Goal: Book appointment/travel/reservation

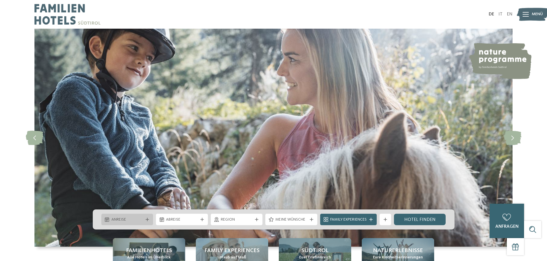
click at [144, 219] on div at bounding box center [147, 219] width 6 height 3
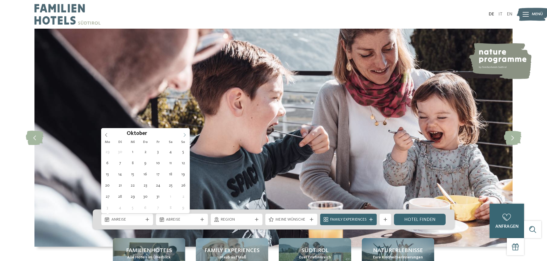
click at [185, 133] on icon at bounding box center [184, 135] width 4 height 4
type input "****"
click at [185, 133] on icon at bounding box center [184, 135] width 4 height 4
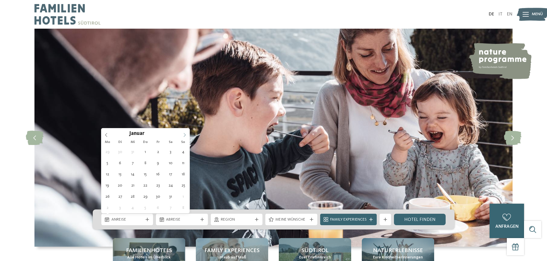
click at [185, 133] on icon at bounding box center [184, 135] width 4 height 4
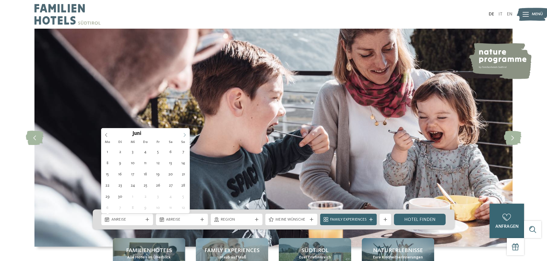
click at [185, 133] on icon at bounding box center [184, 135] width 4 height 4
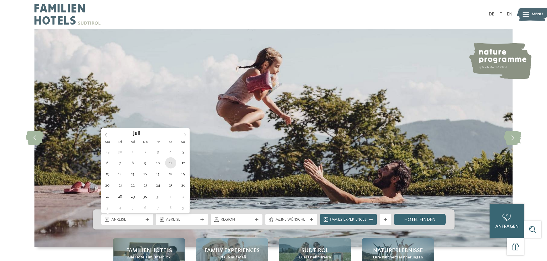
type div "11.07.2026"
type input "****"
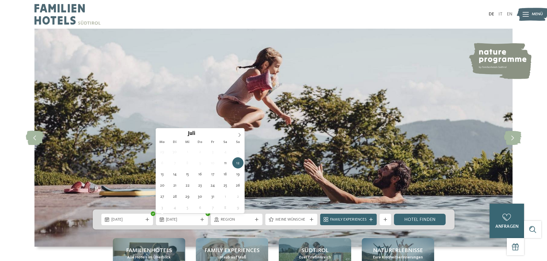
type div "18.07.2026"
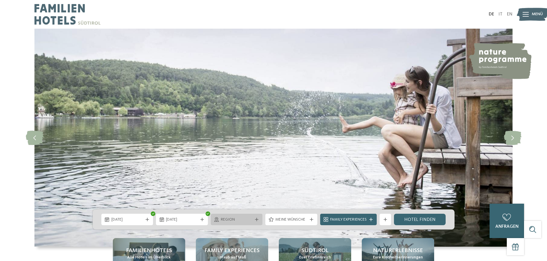
click at [255, 220] on icon at bounding box center [256, 219] width 3 height 3
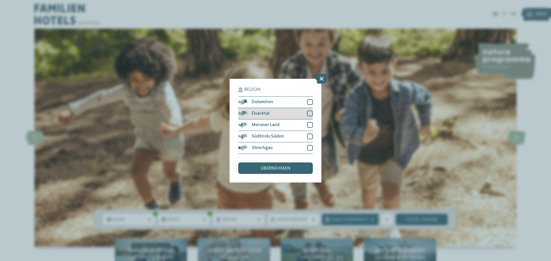
click at [310, 112] on div at bounding box center [310, 114] width 6 height 6
click at [284, 167] on span "übernehmen" at bounding box center [276, 168] width 30 height 5
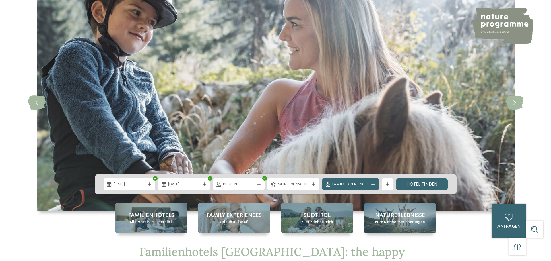
scroll to position [115, 0]
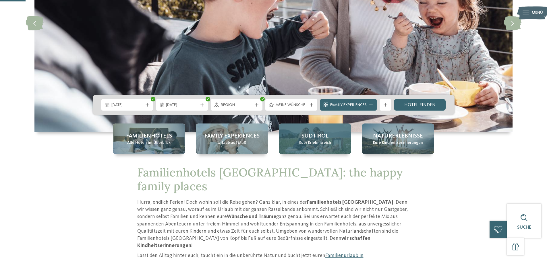
click at [323, 135] on span "Südtirol" at bounding box center [314, 136] width 27 height 8
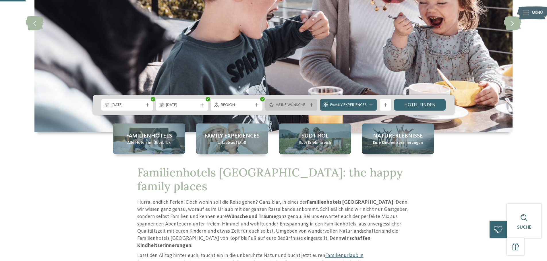
click at [311, 103] on div "Meine Wünsche" at bounding box center [291, 104] width 52 height 11
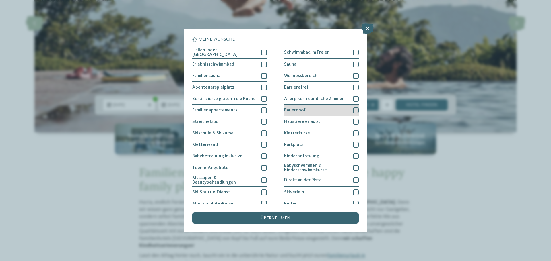
click at [349, 110] on div "Bauernhof" at bounding box center [321, 110] width 75 height 11
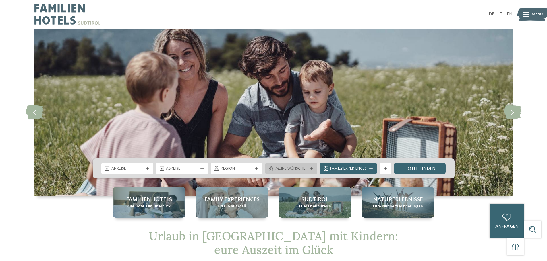
click at [312, 168] on icon at bounding box center [311, 168] width 3 height 3
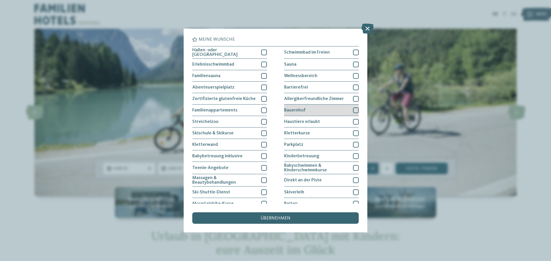
click at [354, 110] on div at bounding box center [356, 111] width 6 height 6
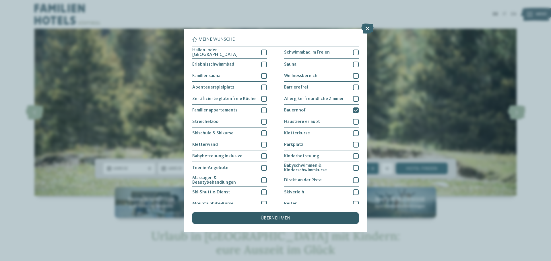
click at [284, 215] on div "übernehmen" at bounding box center [275, 218] width 166 height 11
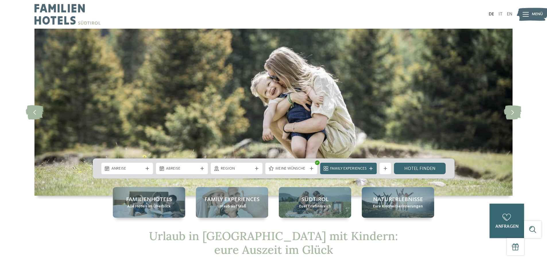
click at [256, 167] on icon at bounding box center [256, 168] width 3 height 3
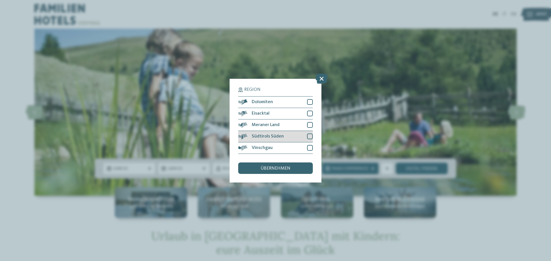
click at [266, 135] on span "Südtirols Süden" at bounding box center [268, 136] width 32 height 5
click at [273, 171] on div "übernehmen" at bounding box center [275, 168] width 75 height 11
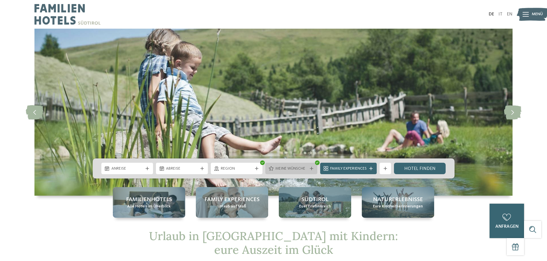
click at [311, 168] on icon at bounding box center [311, 168] width 3 height 3
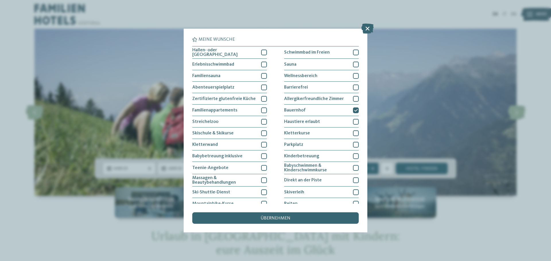
click at [270, 217] on span "übernehmen" at bounding box center [276, 218] width 30 height 5
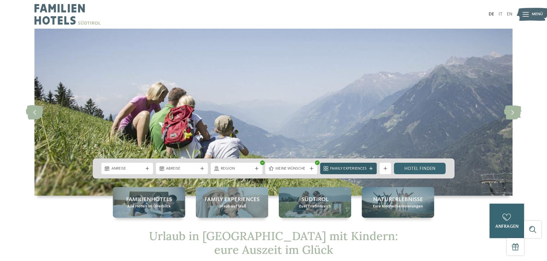
click at [365, 168] on span "Family Experiences" at bounding box center [348, 169] width 36 height 6
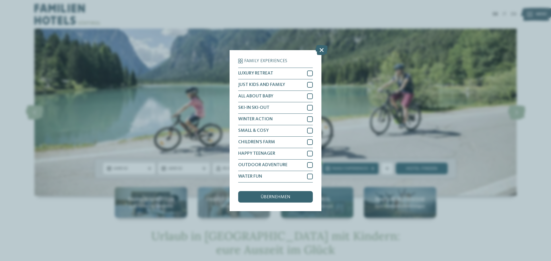
click at [281, 199] on span "übernehmen" at bounding box center [276, 197] width 30 height 5
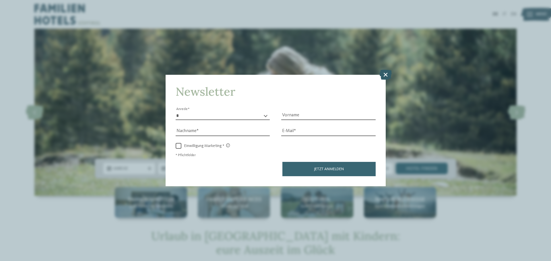
click at [385, 73] on icon at bounding box center [385, 75] width 12 height 10
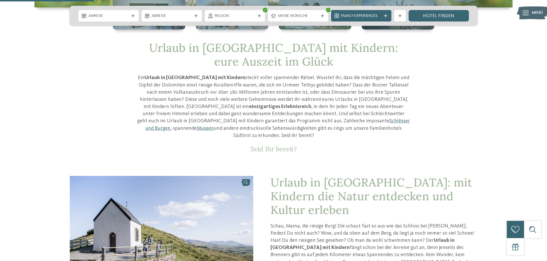
scroll to position [57, 0]
